Goal: Transaction & Acquisition: Purchase product/service

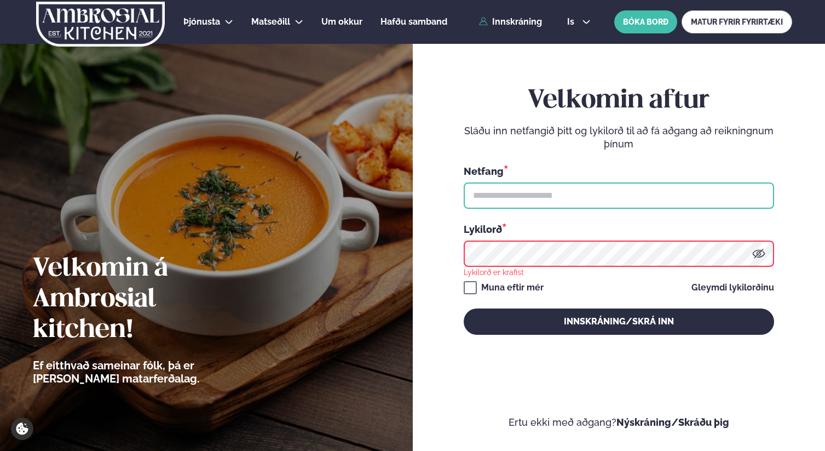
type input "**********"
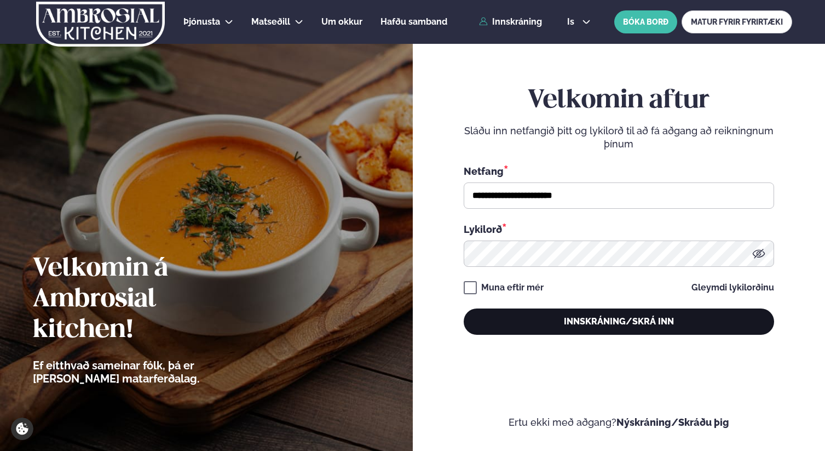
click at [563, 310] on button "Innskráning/Skrá inn" at bounding box center [619, 321] width 310 height 26
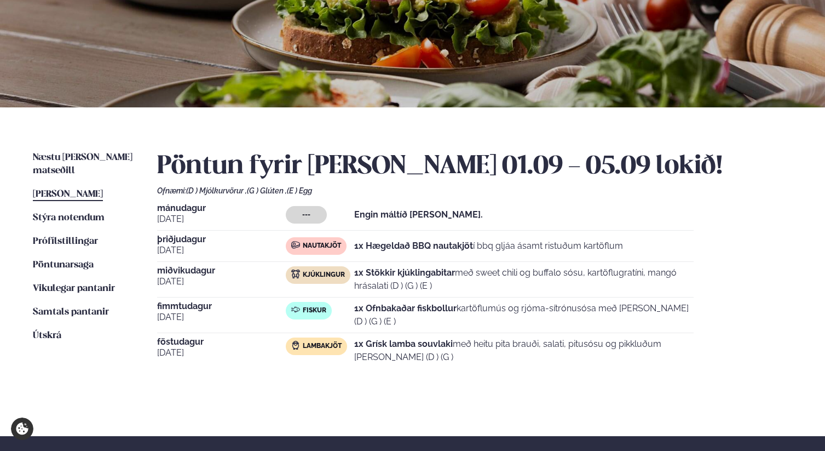
scroll to position [145, 0]
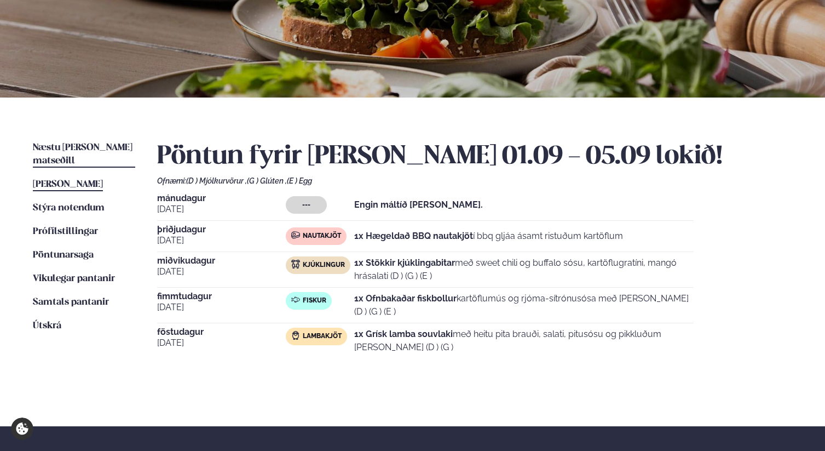
click at [84, 143] on span "Næstu [PERSON_NAME] matseðill" at bounding box center [83, 154] width 100 height 22
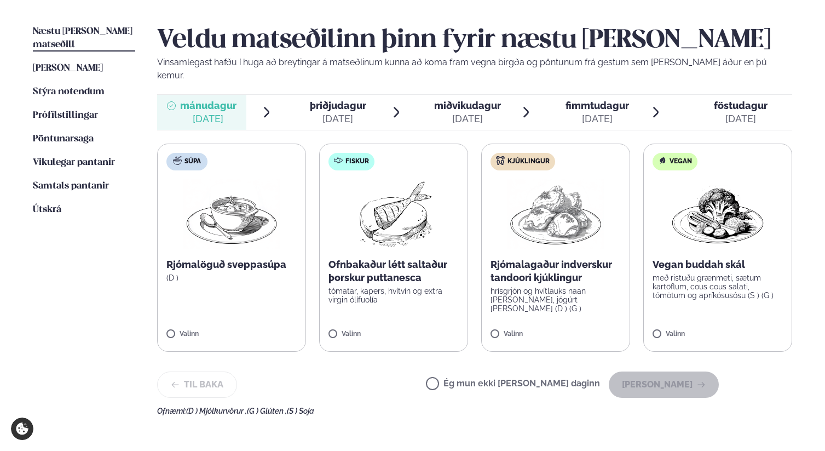
scroll to position [261, 0]
click at [410, 223] on img at bounding box center [393, 213] width 97 height 70
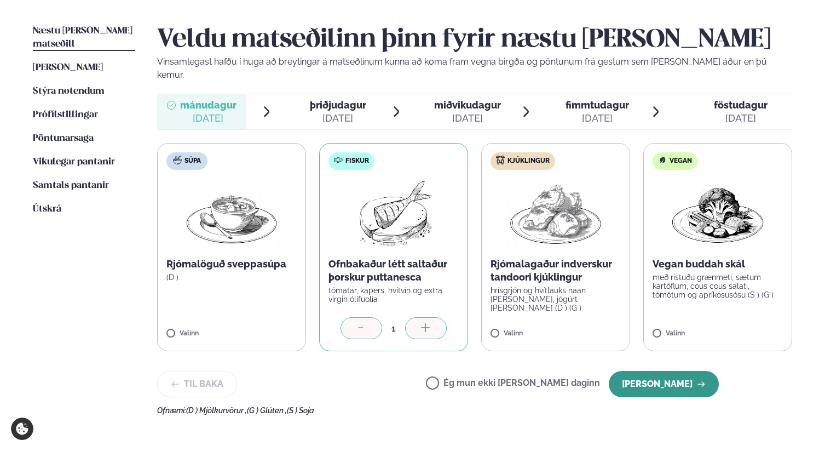
click at [687, 371] on button "[PERSON_NAME]" at bounding box center [664, 384] width 110 height 26
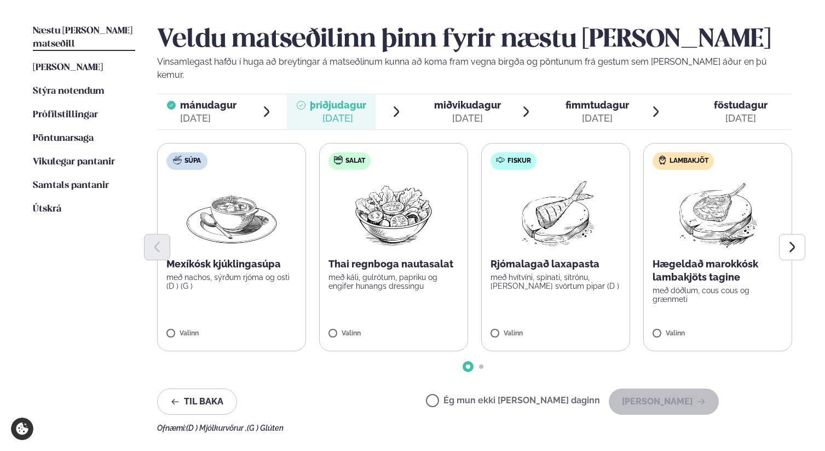
click at [731, 198] on img at bounding box center [718, 213] width 97 height 70
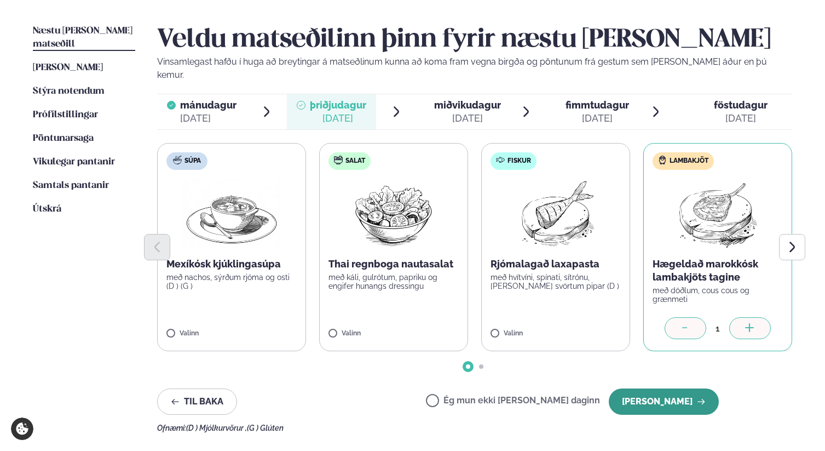
click at [674, 388] on button "[PERSON_NAME]" at bounding box center [664, 401] width 110 height 26
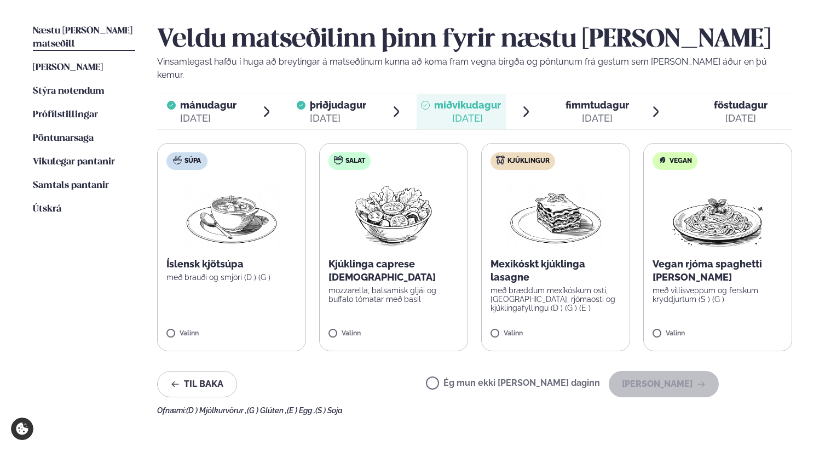
click at [536, 226] on img at bounding box center [555, 213] width 96 height 70
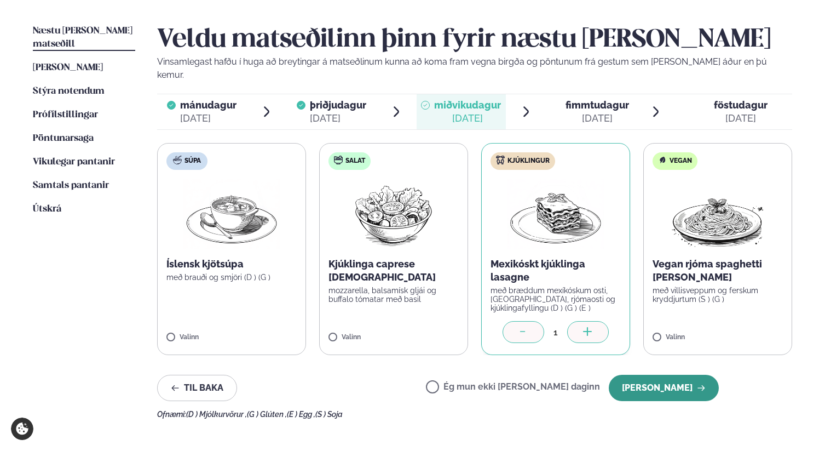
click at [674, 376] on button "[PERSON_NAME]" at bounding box center [664, 387] width 110 height 26
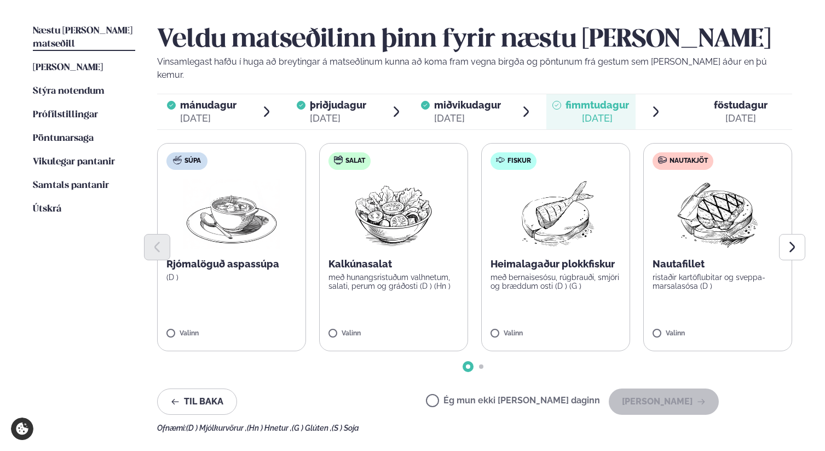
click at [551, 200] on img at bounding box center [555, 213] width 97 height 70
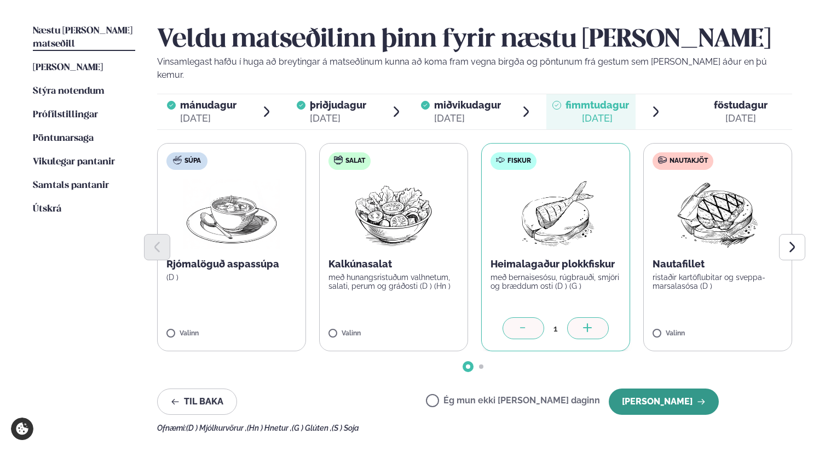
click at [662, 388] on button "[PERSON_NAME]" at bounding box center [664, 401] width 110 height 26
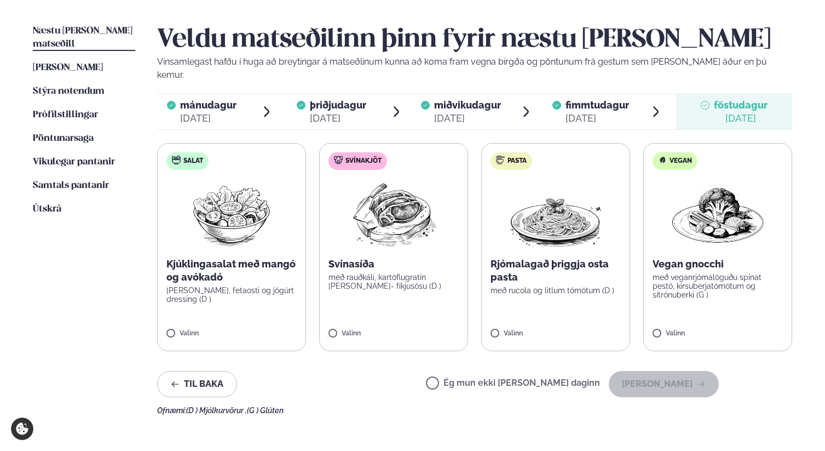
click at [244, 226] on img at bounding box center [231, 213] width 97 height 70
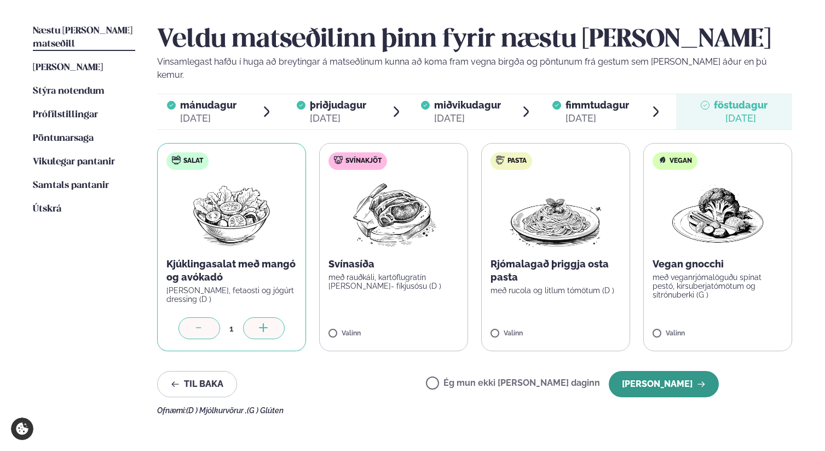
click at [677, 371] on button "[PERSON_NAME]" at bounding box center [664, 384] width 110 height 26
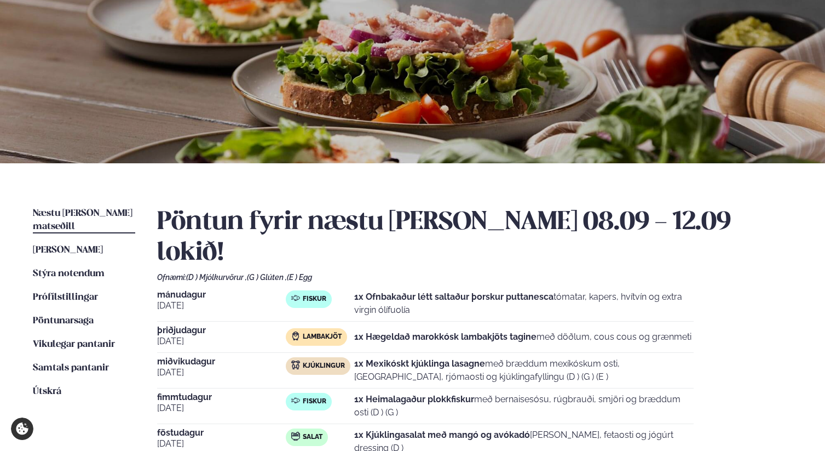
scroll to position [67, 0]
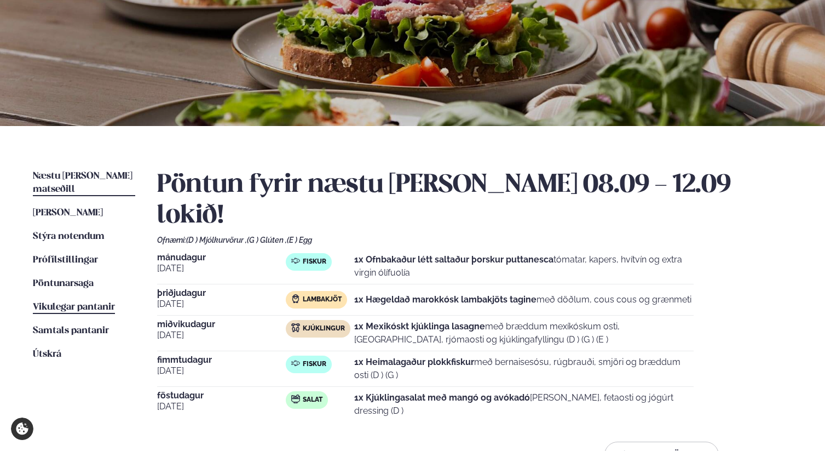
click at [88, 302] on span "Vikulegar pantanir" at bounding box center [74, 306] width 82 height 9
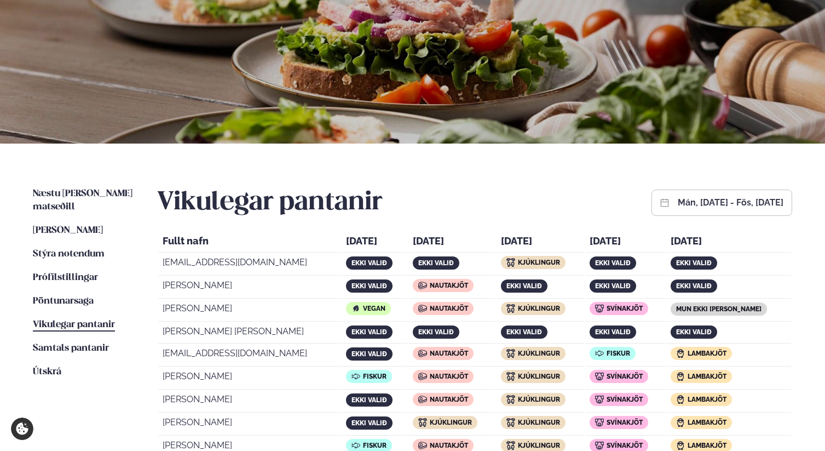
scroll to position [116, 0]
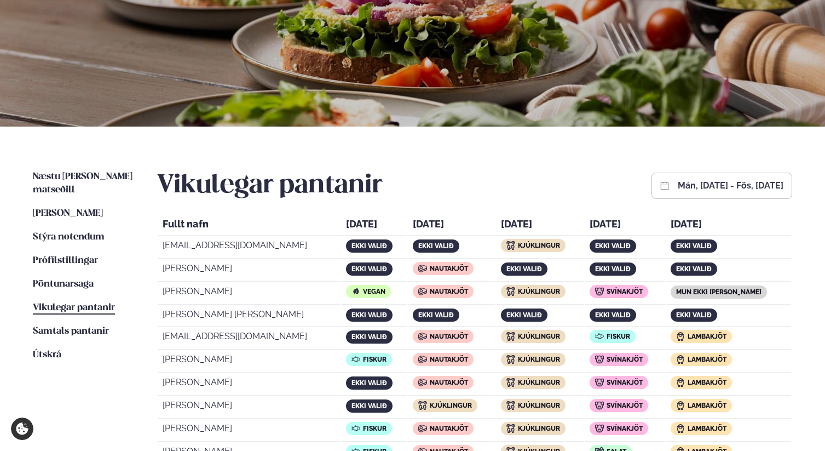
click at [765, 178] on div "mán, [DATE] - fös, [DATE]" at bounding box center [721, 185] width 141 height 26
click at [752, 190] on button "mán, [DATE] - fös, [DATE]" at bounding box center [731, 185] width 106 height 9
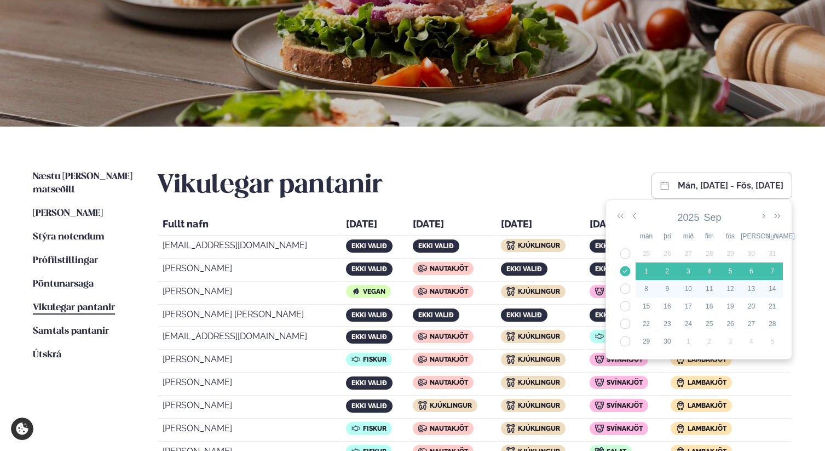
click at [741, 285] on div "13" at bounding box center [751, 289] width 21 height 10
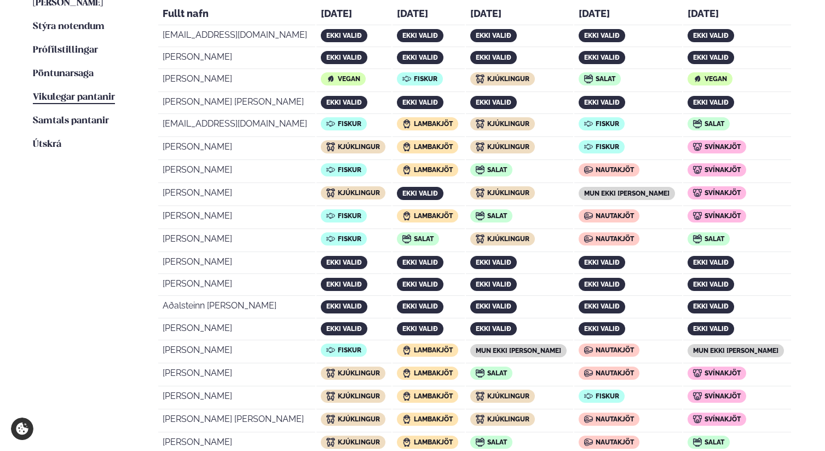
scroll to position [348, 0]
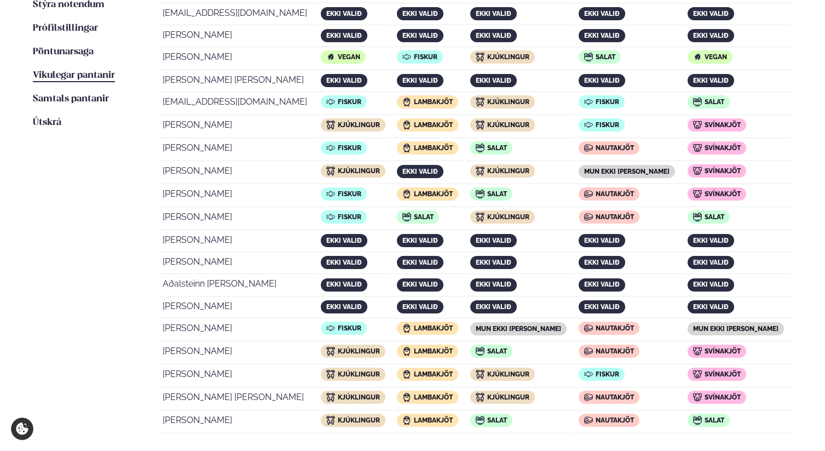
click at [724, 215] on span "Salat" at bounding box center [715, 217] width 20 height 8
click at [727, 108] on div "Salat" at bounding box center [709, 101] width 42 height 13
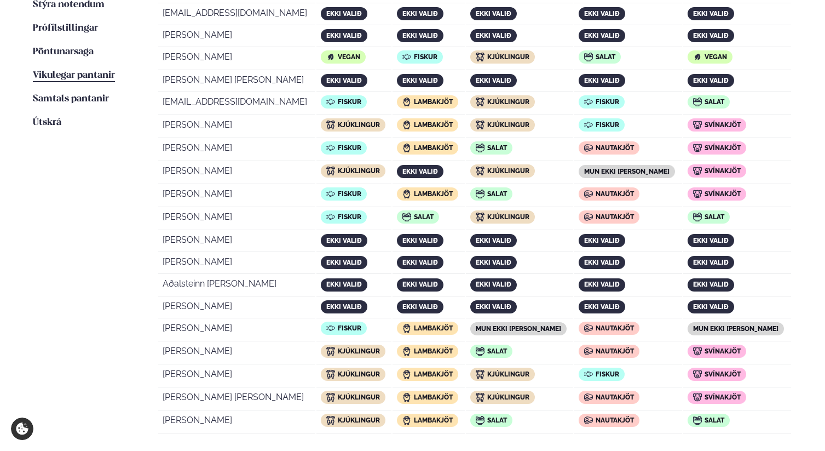
click at [727, 108] on div "Salat" at bounding box center [709, 101] width 42 height 13
click at [726, 107] on div "Salat" at bounding box center [709, 101] width 42 height 13
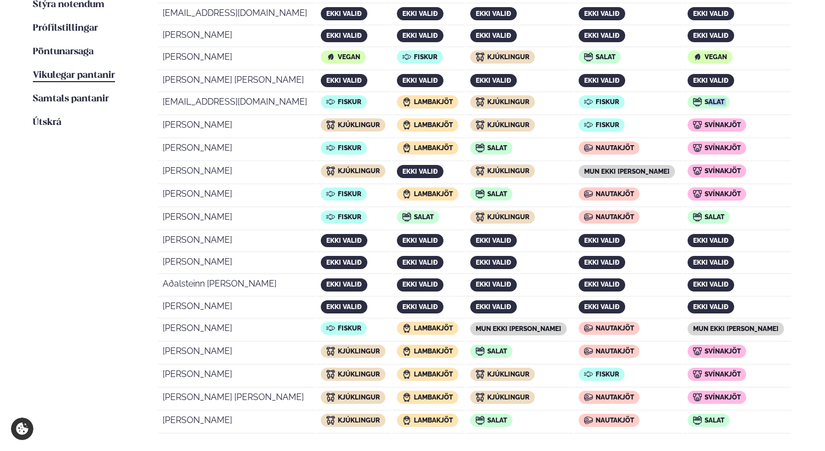
click at [726, 107] on div "Salat" at bounding box center [709, 101] width 42 height 13
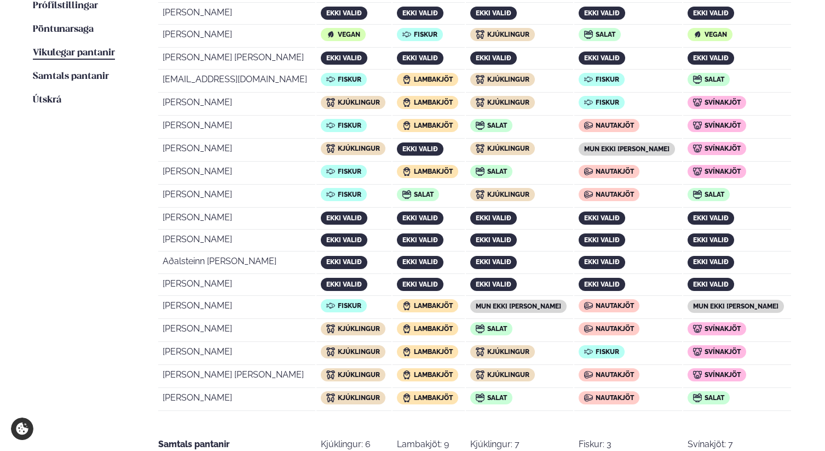
scroll to position [374, 0]
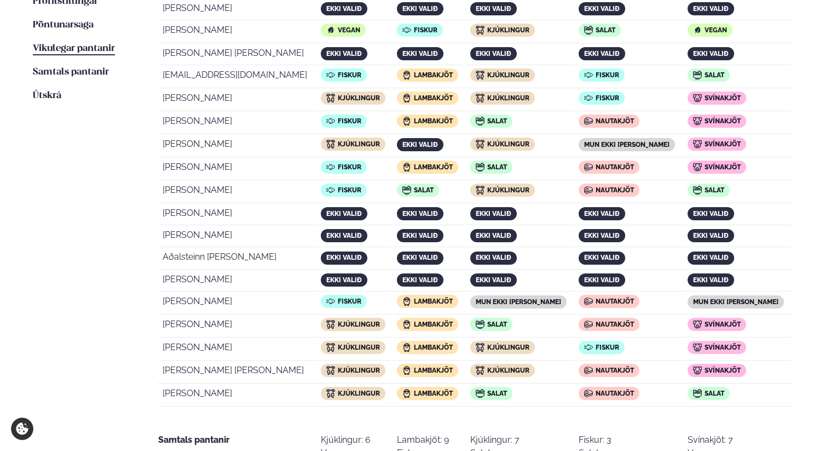
click at [724, 392] on span "Salat" at bounding box center [715, 393] width 20 height 8
click at [738, 319] on div "Svínakjöt" at bounding box center [717, 324] width 59 height 13
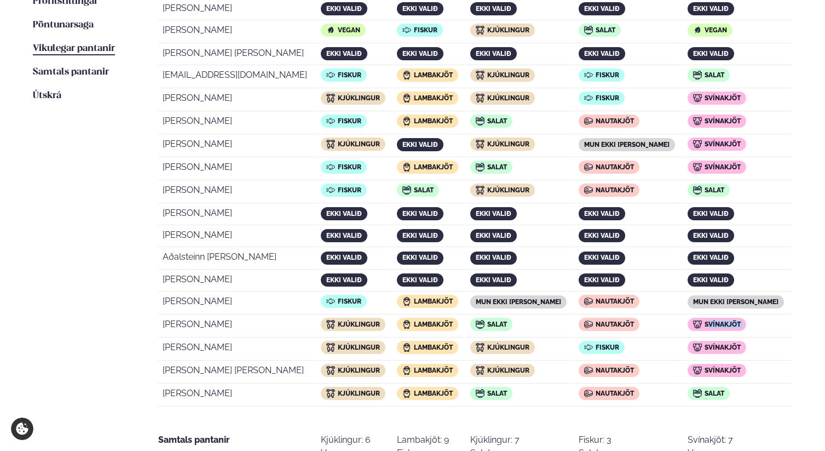
click at [739, 323] on span "Svínakjöt" at bounding box center [723, 324] width 36 height 8
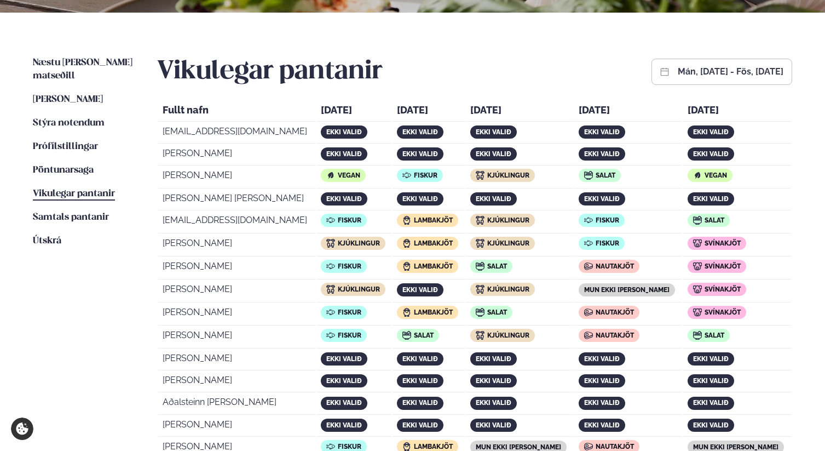
scroll to position [204, 0]
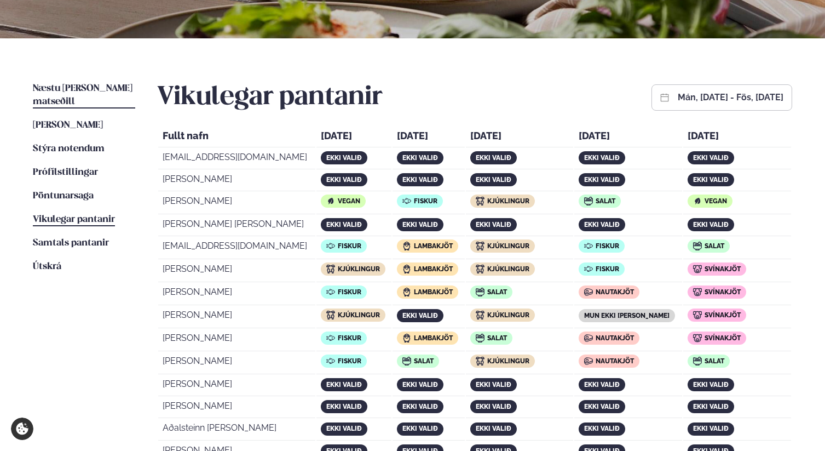
click at [104, 84] on span "Næstu [PERSON_NAME] matseðill" at bounding box center [83, 95] width 100 height 22
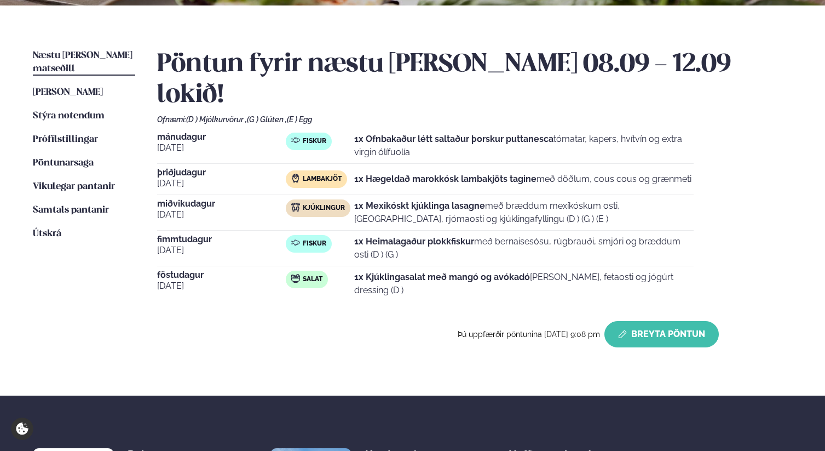
scroll to position [224, 0]
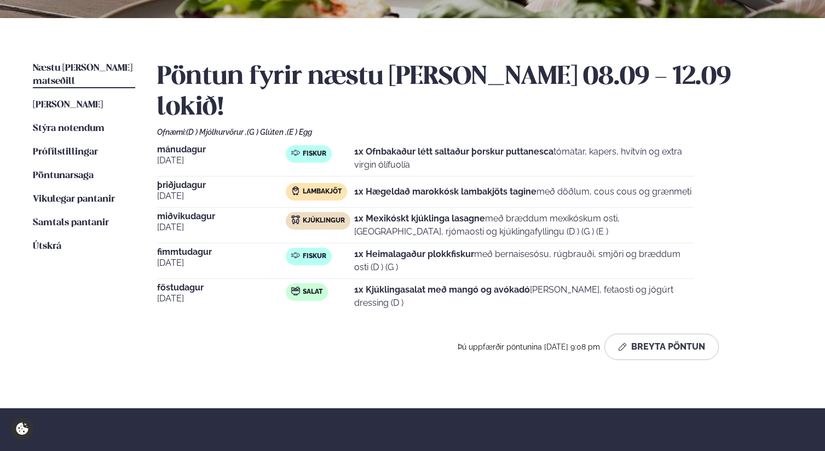
drag, startPoint x: 441, startPoint y: 194, endPoint x: 587, endPoint y: 194, distance: 146.7
click at [583, 212] on p "1x Mexikóskt kjúklinga lasagne með bræddum mexíkóskum osti, [GEOGRAPHIC_DATA], …" at bounding box center [523, 225] width 339 height 26
click at [503, 212] on p "1x Mexikóskt kjúklinga lasagne með bræddum mexíkóskum osti, [GEOGRAPHIC_DATA], …" at bounding box center [523, 225] width 339 height 26
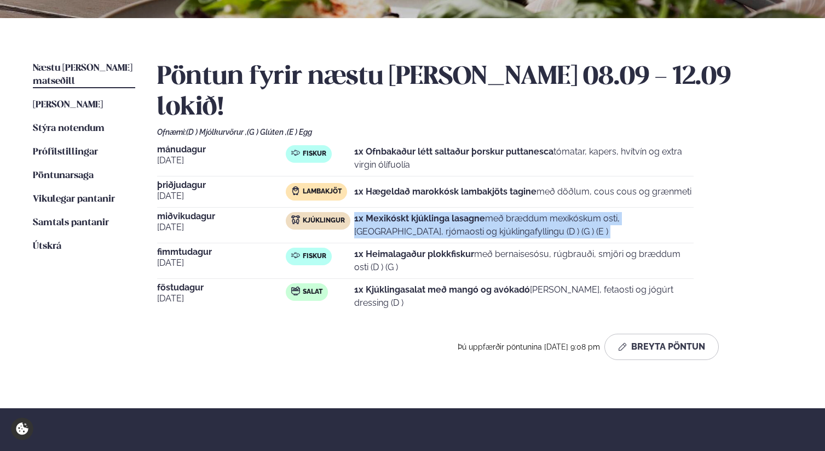
click at [503, 212] on p "1x Mexikóskt kjúklinga lasagne með bræddum mexíkóskum osti, [GEOGRAPHIC_DATA], …" at bounding box center [523, 225] width 339 height 26
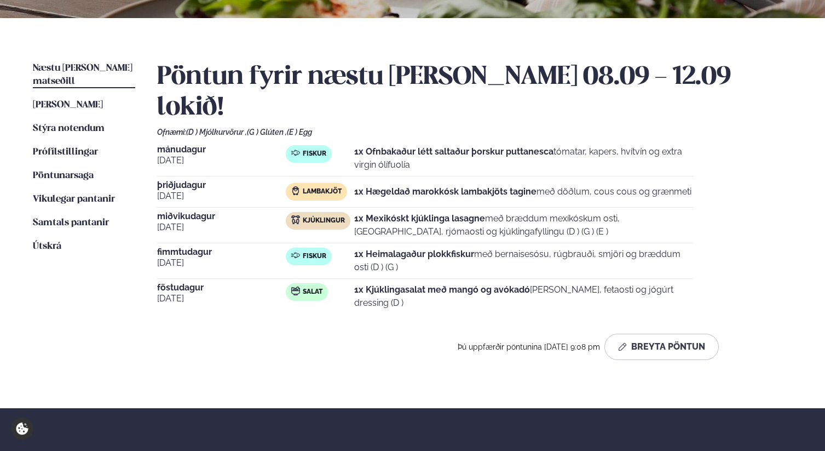
click at [500, 284] on strong "1x Kjúklingasalat með mangó og avókadó" at bounding box center [442, 289] width 176 height 10
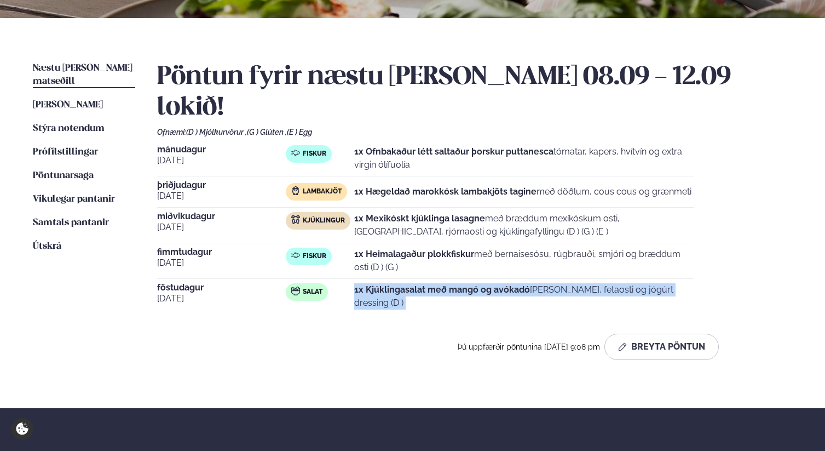
click at [500, 284] on strong "1x Kjúklingasalat með mangó og avókadó" at bounding box center [442, 289] width 176 height 10
